Goal: Book appointment/travel/reservation

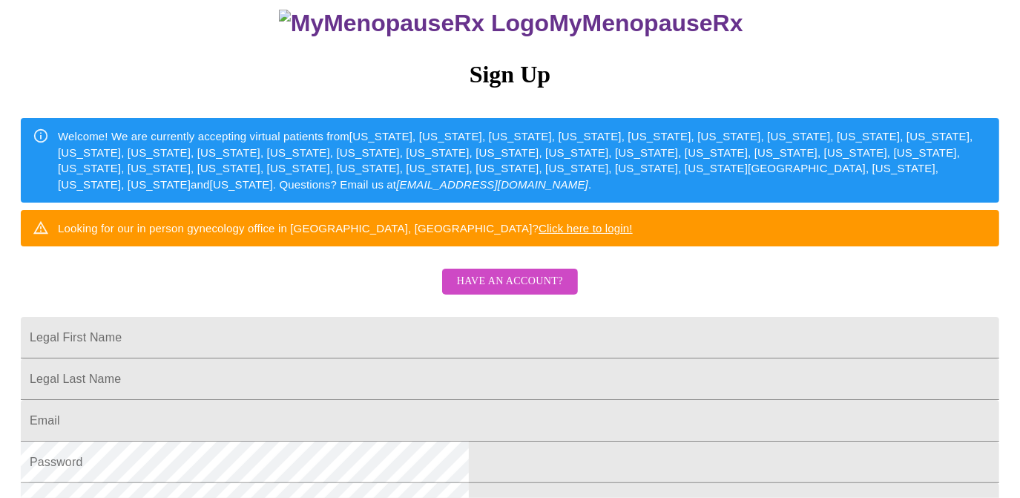
scroll to position [119, 0]
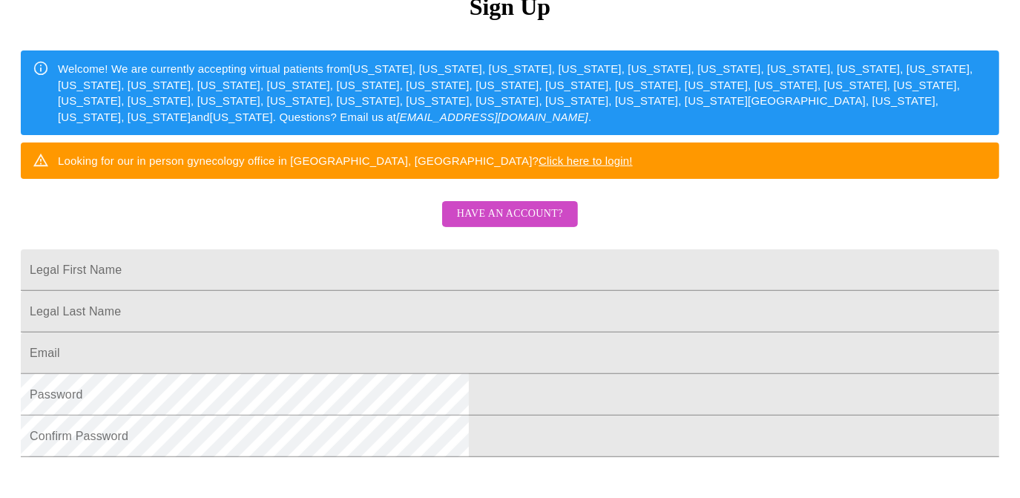
scroll to position [200, 0]
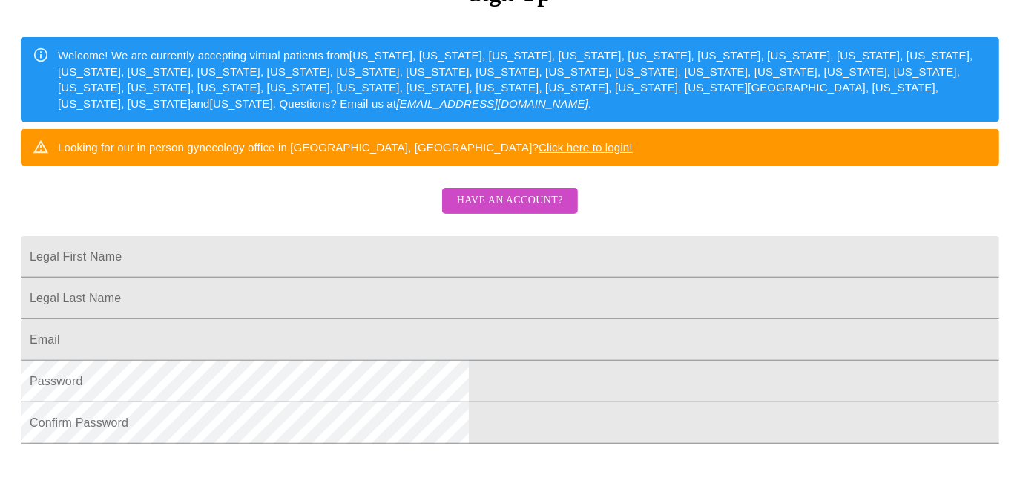
click at [534, 214] on button "Have an account?" at bounding box center [510, 201] width 136 height 26
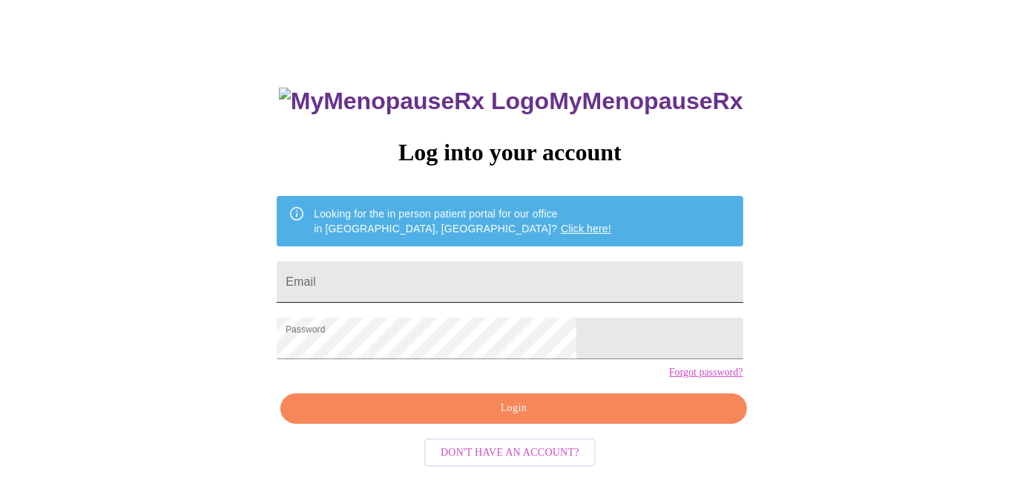
click at [582, 275] on input "Email" at bounding box center [510, 282] width 466 height 42
type input "joann.campbell@yahoo.com"
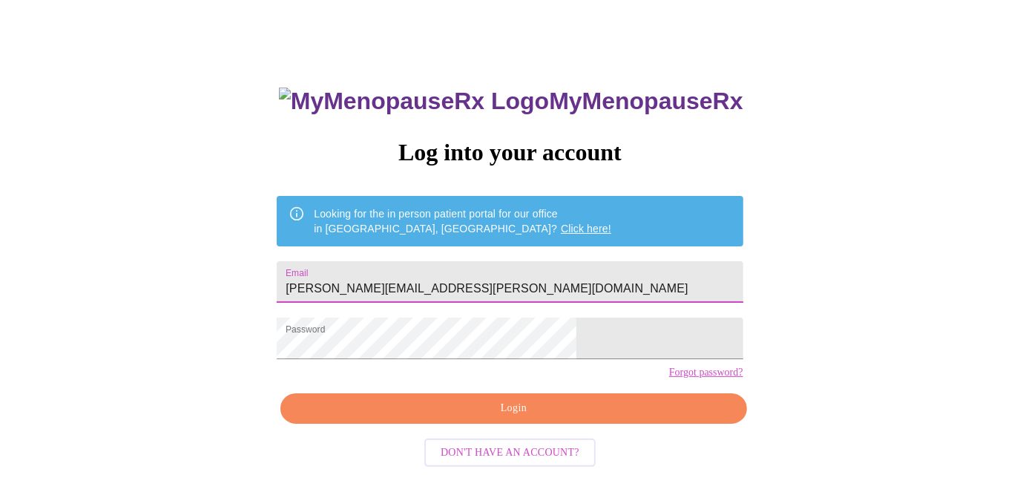
click at [581, 418] on span "Login" at bounding box center [514, 408] width 432 height 19
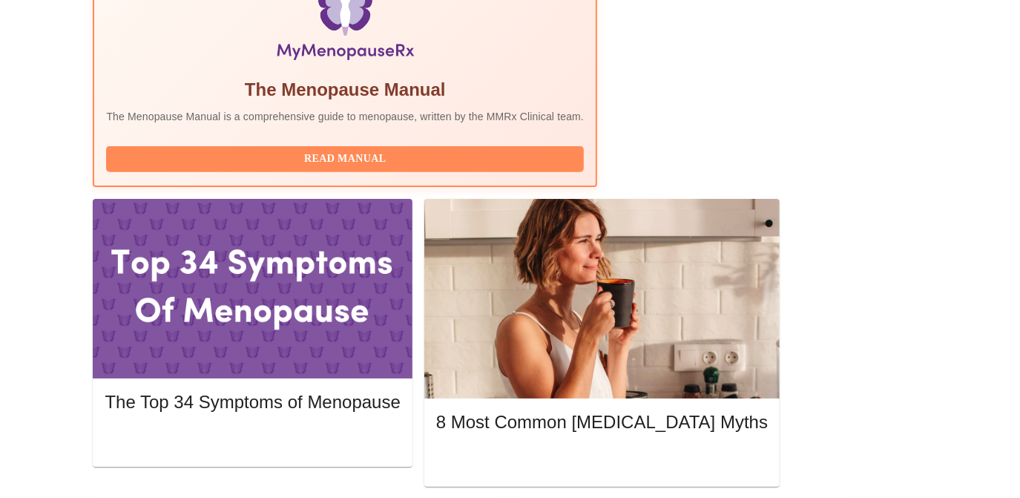
scroll to position [548, 0]
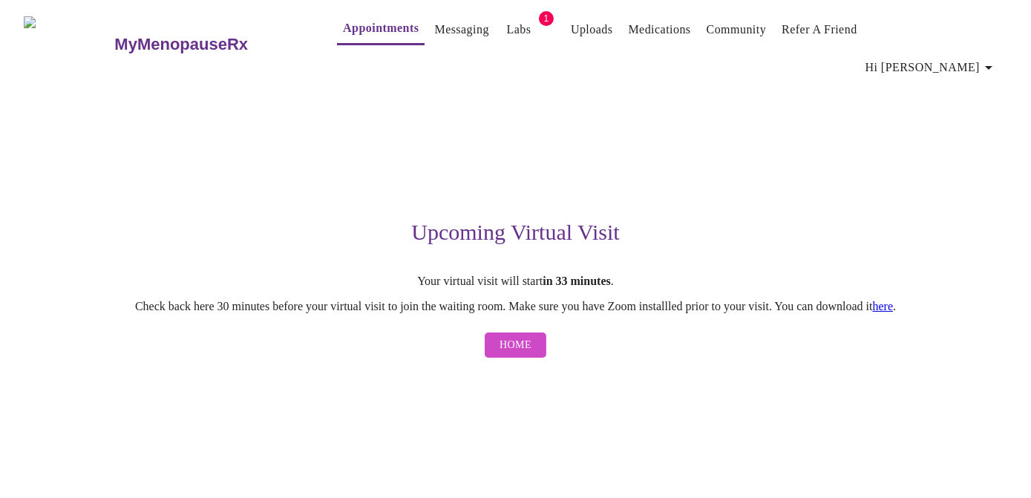
click at [524, 336] on span "Home" at bounding box center [515, 345] width 32 height 19
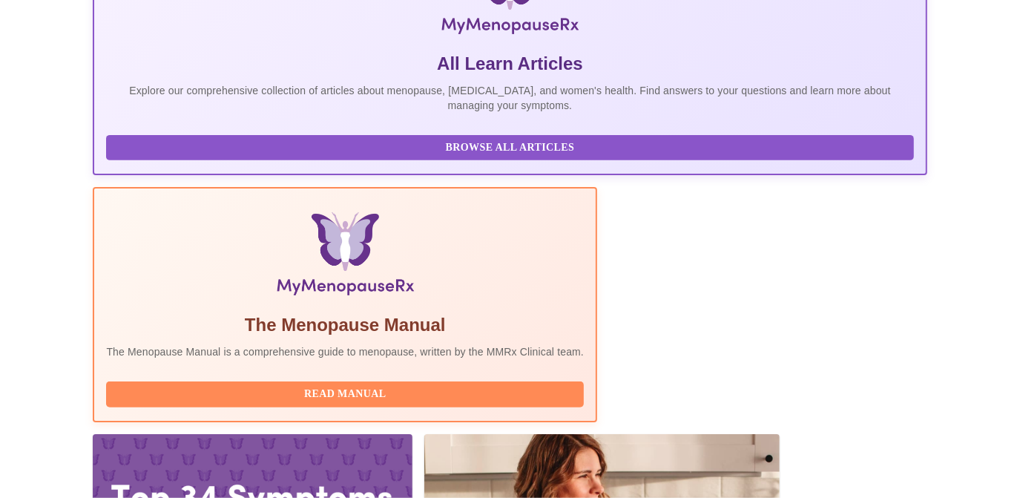
scroll to position [310, 0]
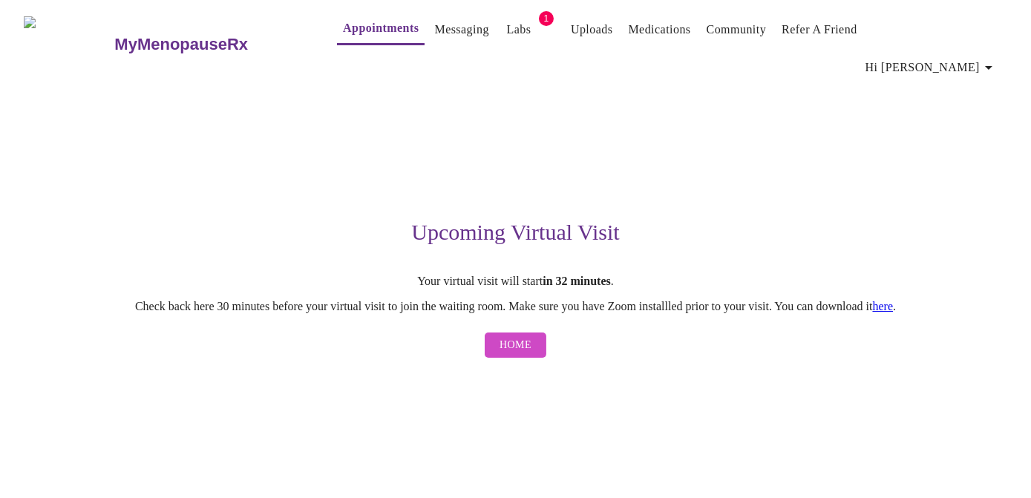
click at [514, 336] on span "Home" at bounding box center [515, 345] width 32 height 19
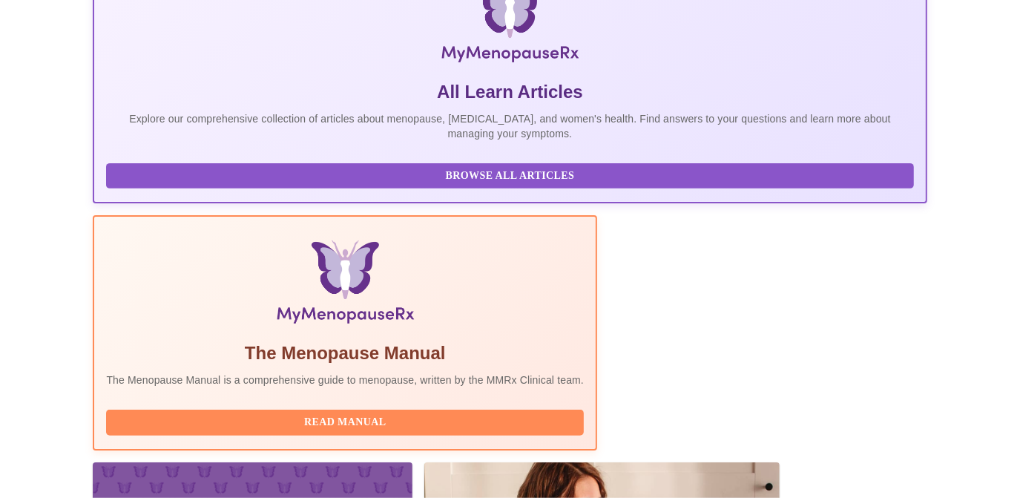
scroll to position [295, 0]
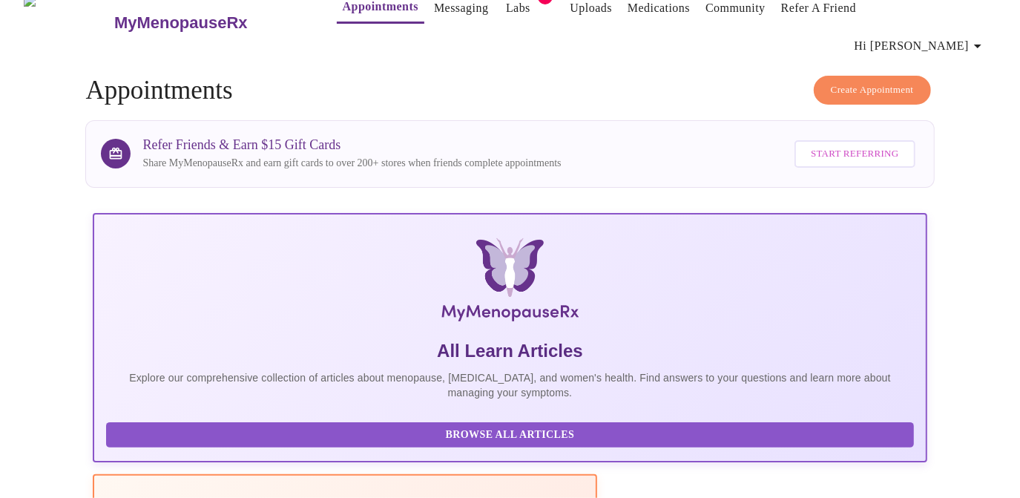
scroll to position [0, 0]
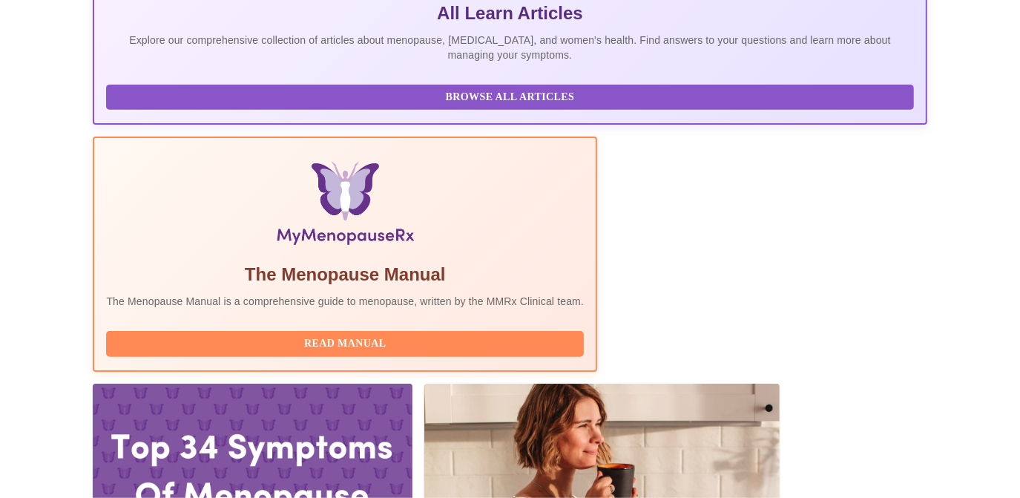
scroll to position [360, 0]
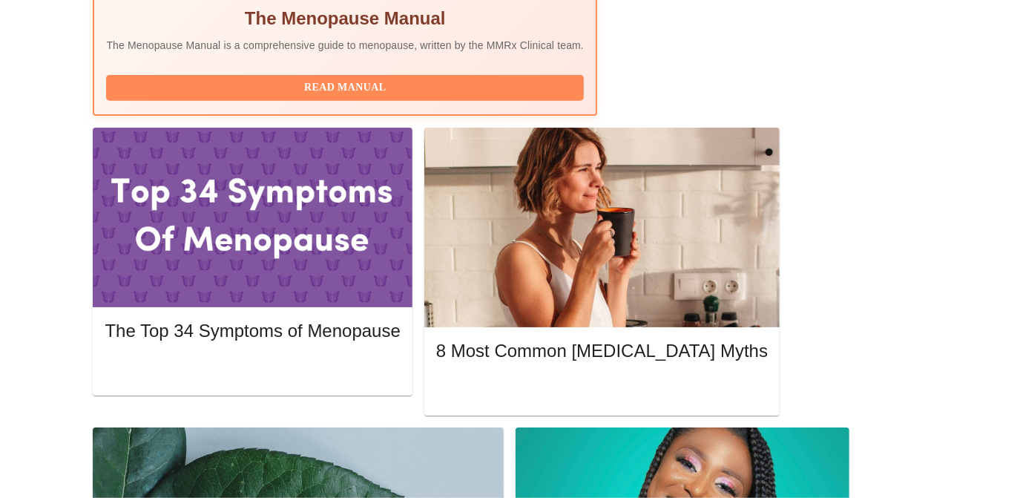
scroll to position [617, 0]
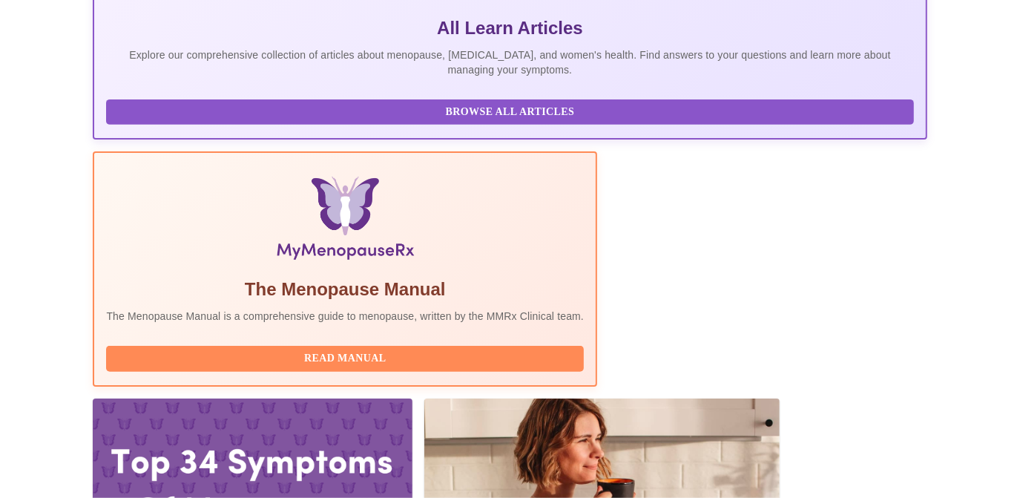
scroll to position [352, 0]
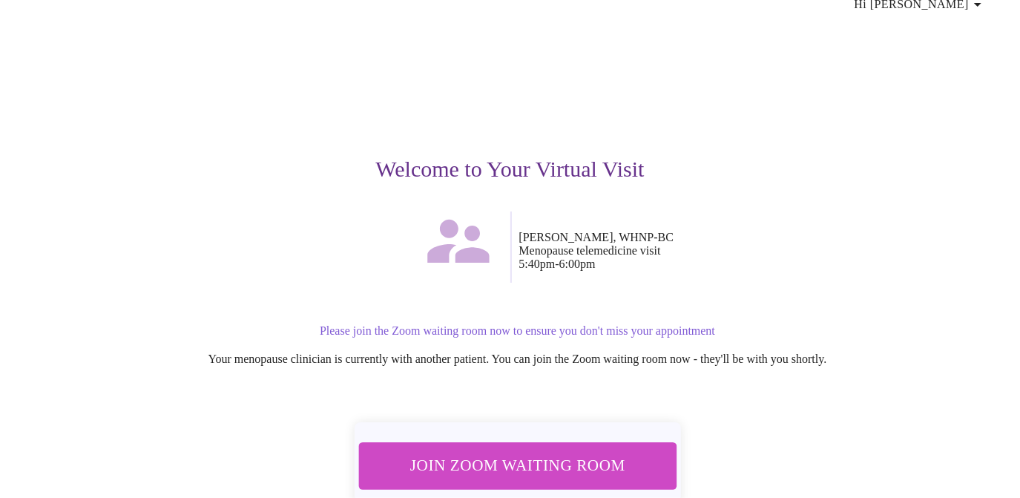
scroll to position [84, 0]
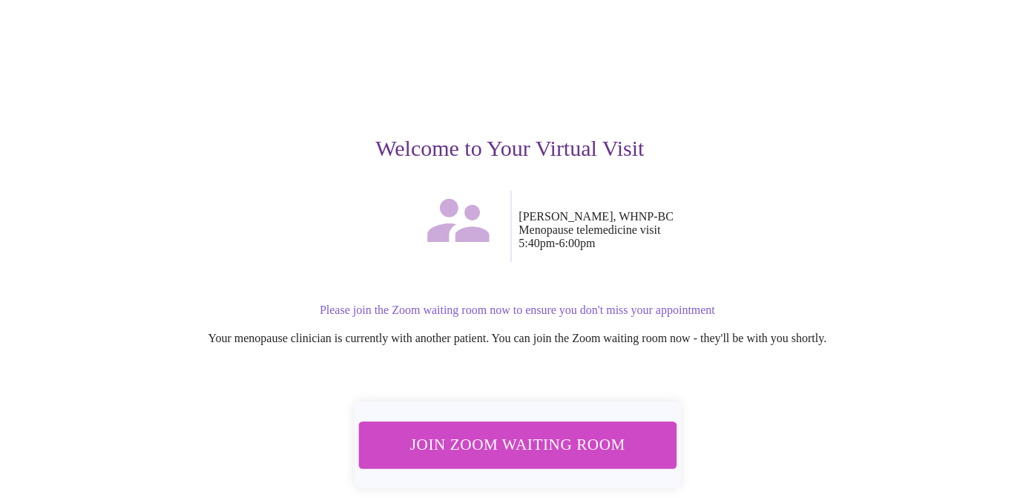
click at [625, 431] on span "Join Zoom Waiting Room" at bounding box center [517, 444] width 279 height 27
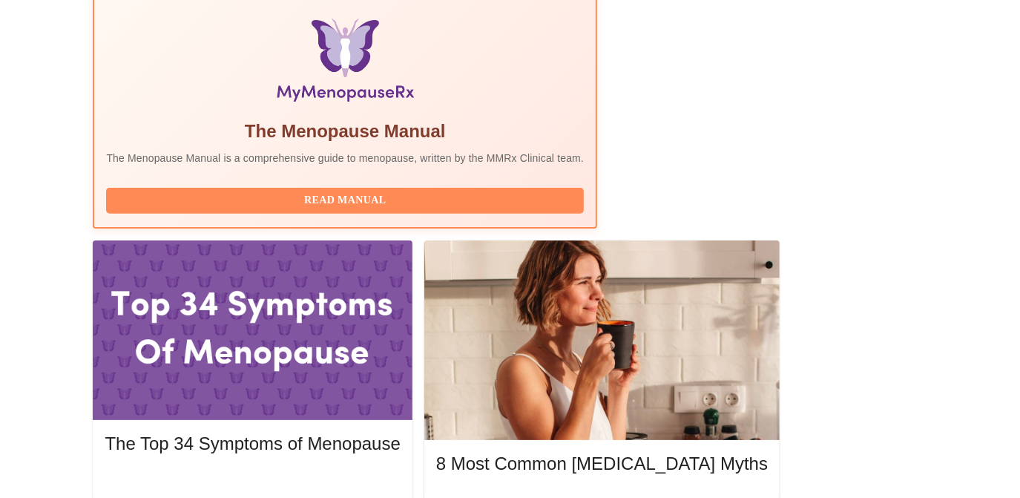
scroll to position [510, 0]
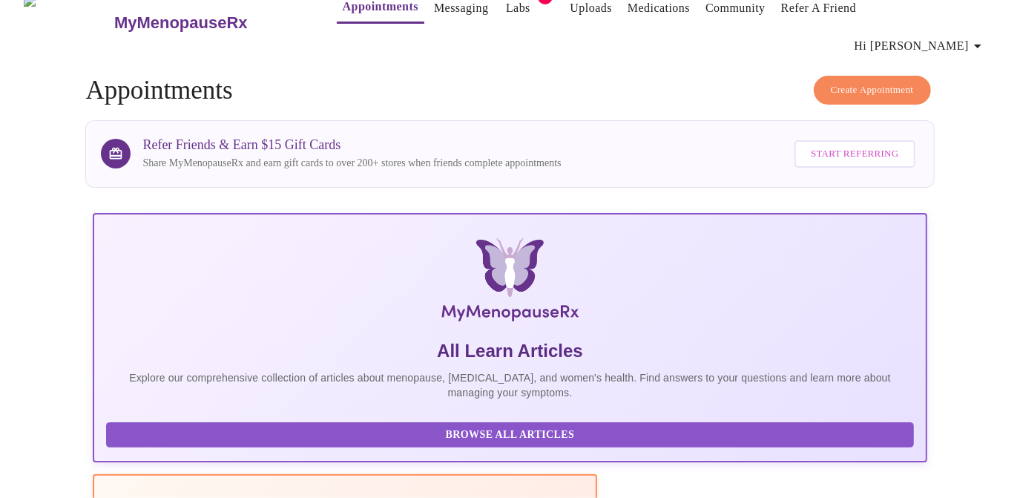
scroll to position [0, 0]
